Goal: Complete application form: Complete application form

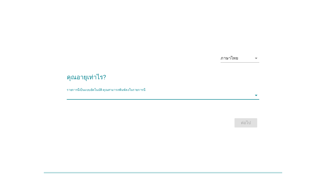
click at [228, 98] on input "รายการนี้เป็นแบบอัตโนมัติ คุณสามารถพิมพ์ลงในรายการนี้" at bounding box center [159, 95] width 185 height 8
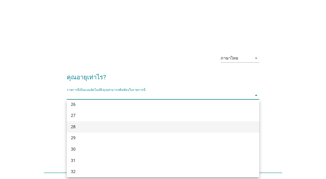
scroll to position [104, 0]
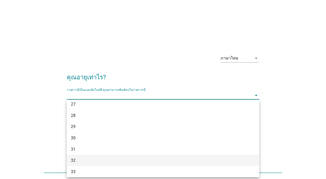
click at [87, 165] on div "32" at bounding box center [163, 160] width 193 height 11
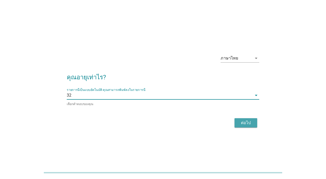
click at [249, 124] on div "ต่อไป" at bounding box center [246, 123] width 14 height 6
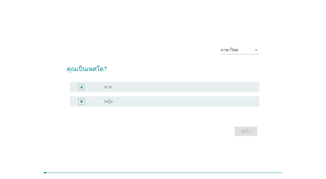
click at [110, 102] on label "หญิง" at bounding box center [108, 101] width 9 height 5
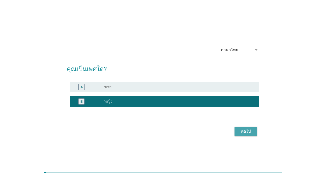
click at [241, 132] on div "ต่อไป" at bounding box center [246, 131] width 14 height 6
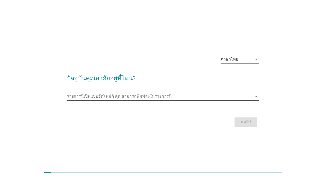
click at [157, 96] on input "รายการนี้เป็นแบบอัตโนมัติ คุณสามารถพิมพ์ลงในรายการนี้" at bounding box center [159, 96] width 185 height 8
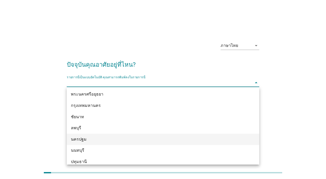
scroll to position [420, 0]
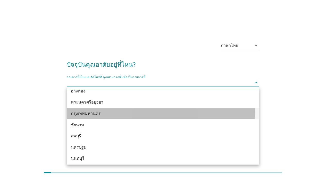
click at [109, 112] on div "กรุงเทพมหานคร" at bounding box center [155, 114] width 169 height 6
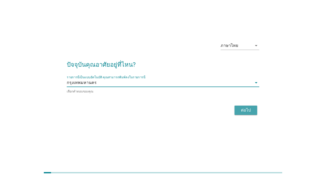
click at [245, 107] on button "ต่อไป" at bounding box center [246, 110] width 23 height 9
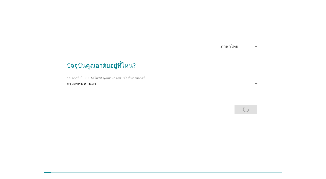
scroll to position [0, 0]
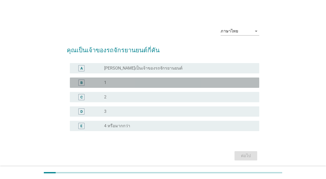
drag, startPoint x: 134, startPoint y: 82, endPoint x: 164, endPoint y: 86, distance: 30.0
click at [134, 82] on div "radio_button_unchecked 1" at bounding box center [177, 82] width 147 height 5
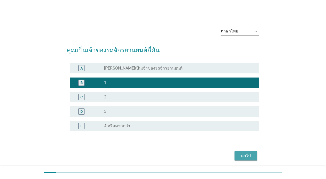
click at [244, 157] on div "ต่อไป" at bounding box center [246, 156] width 14 height 6
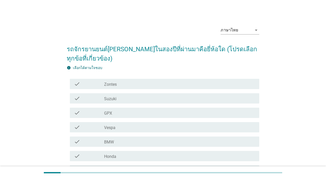
scroll to position [2, 0]
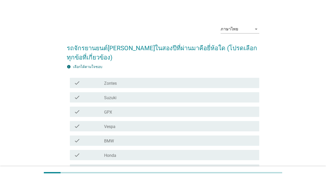
click at [114, 124] on label "Vespa" at bounding box center [109, 126] width 11 height 5
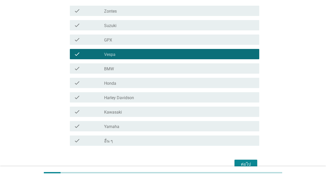
scroll to position [101, 0]
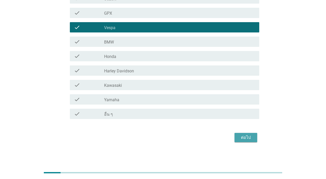
click at [249, 135] on div "ต่อไป" at bounding box center [246, 138] width 14 height 6
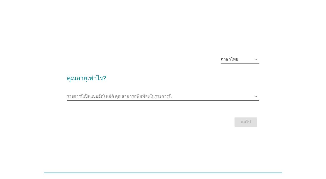
click at [209, 95] on input "รายการนี้เป็นแบบอัตโนมัติ คุณสามารถพิมพ์ลงในรายการนี้" at bounding box center [159, 96] width 185 height 8
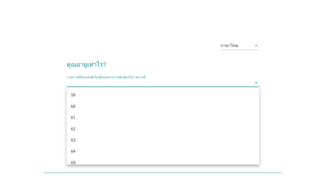
scroll to position [347, 0]
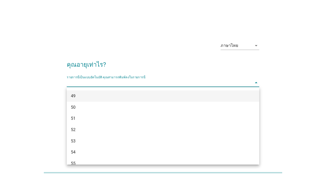
click at [83, 95] on div "49" at bounding box center [155, 96] width 169 height 6
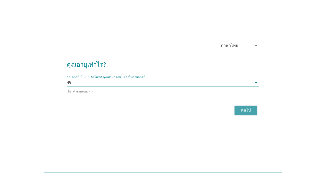
click at [246, 112] on div "ต่อไป" at bounding box center [246, 110] width 14 height 6
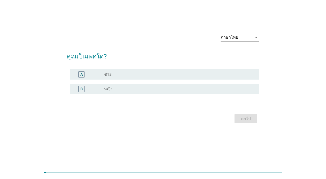
scroll to position [0, 0]
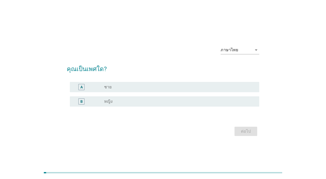
drag, startPoint x: 106, startPoint y: 88, endPoint x: 111, endPoint y: 88, distance: 5.2
click at [106, 88] on label "ชาย" at bounding box center [107, 87] width 7 height 5
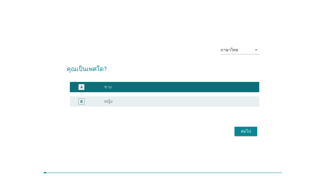
click at [248, 133] on div "ต่อไป" at bounding box center [246, 131] width 14 height 6
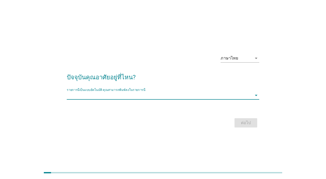
click at [146, 97] on input "รายการนี้เป็นแบบอัตโนมัติ คุณสามารถพิมพ์ลงในรายการนี้" at bounding box center [159, 95] width 185 height 8
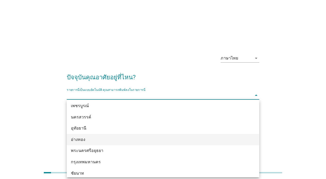
scroll to position [392, 0]
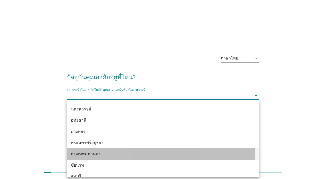
click at [107, 154] on div "กรุงเทพมหานคร" at bounding box center [155, 154] width 169 height 6
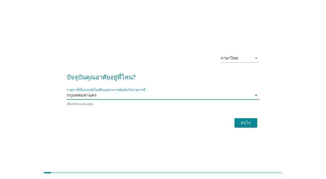
click at [252, 129] on div "ภาษาไทย arrow_drop_down ปัจจุบันคุณอาศัยอยู่ที่ไหน? รายการนี้เป็นแบบอัตโนมัติ ค…" at bounding box center [163, 89] width 201 height 87
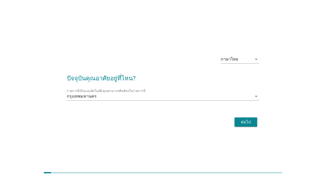
click at [258, 124] on div "ต่อไป" at bounding box center [163, 122] width 193 height 12
click at [249, 123] on div "ต่อไป" at bounding box center [246, 122] width 14 height 6
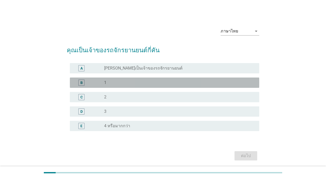
click at [130, 82] on div "radio_button_unchecked 1" at bounding box center [177, 82] width 147 height 5
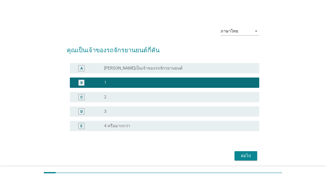
click at [238, 158] on button "ต่อไป" at bounding box center [246, 155] width 23 height 9
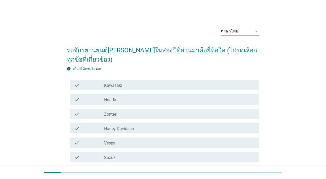
click at [119, 146] on div "check check_box_outline_blank Vespa" at bounding box center [165, 143] width 190 height 10
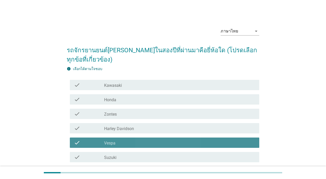
scroll to position [101, 0]
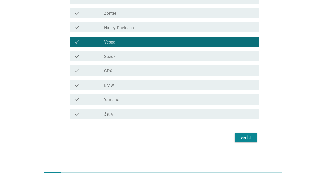
click at [246, 131] on form "รถจักรยานยนต์ที่คุณซื้อในสองปีที่ผ่านมาคือยี่ห้อใด (โปรดเลือกทุกข้อที่เกี่ยวข้อ…" at bounding box center [163, 41] width 193 height 204
click at [242, 135] on div "ต่อไป" at bounding box center [246, 138] width 14 height 6
